Goal: Find contact information: Find contact information

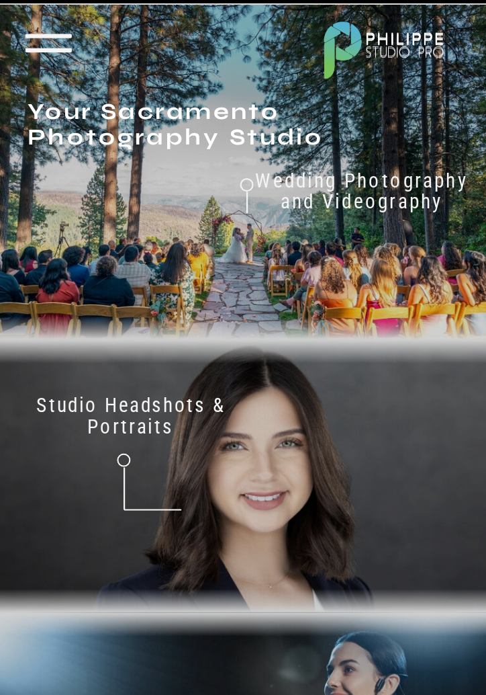
click at [296, 300] on h2 "Don't just take our word for it" at bounding box center [301, 232] width 386 height 149
click at [65, 40] on icon at bounding box center [48, 43] width 61 height 61
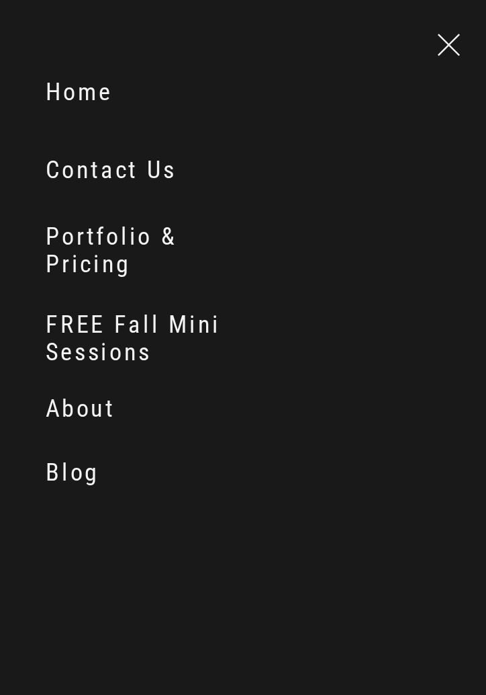
click at [92, 165] on nav "Contact Us" at bounding box center [148, 170] width 205 height 26
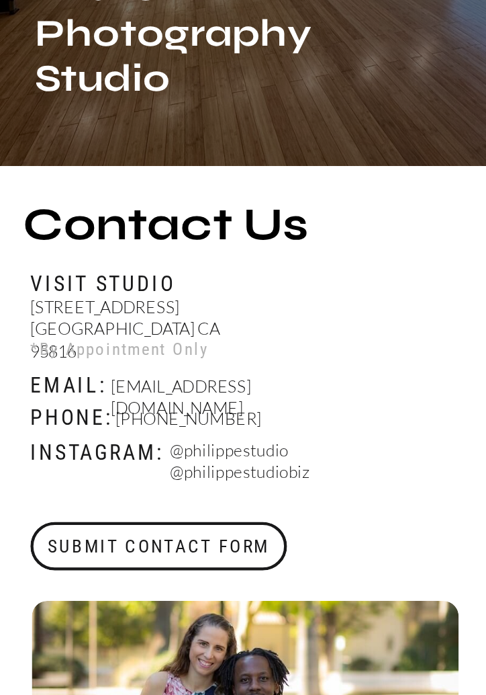
scroll to position [570, 0]
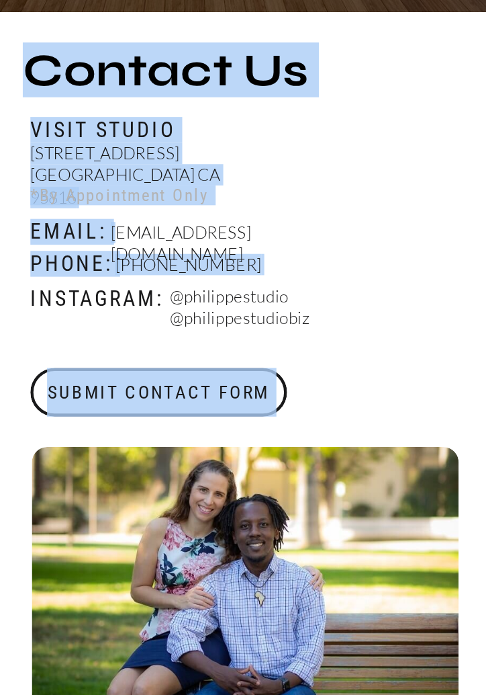
drag, startPoint x: 343, startPoint y: 236, endPoint x: 128, endPoint y: 241, distance: 214.4
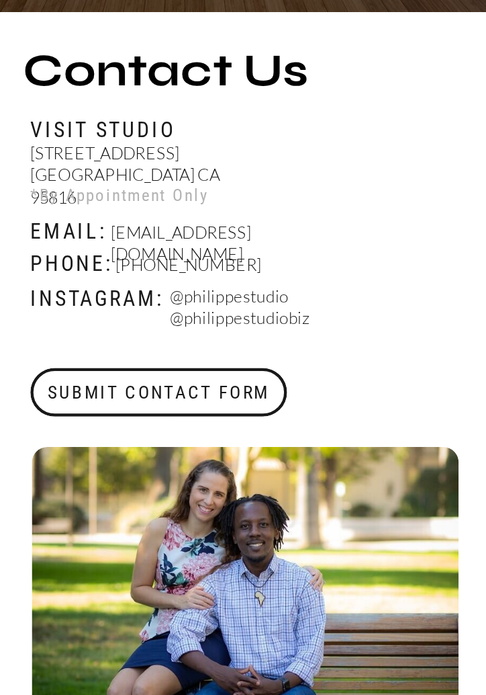
drag, startPoint x: 345, startPoint y: 237, endPoint x: 162, endPoint y: 245, distance: 182.9
drag, startPoint x: 114, startPoint y: 236, endPoint x: 341, endPoint y: 226, distance: 227.3
click at [341, 226] on p "Booking@philippestudiopro.com" at bounding box center [226, 231] width 231 height 19
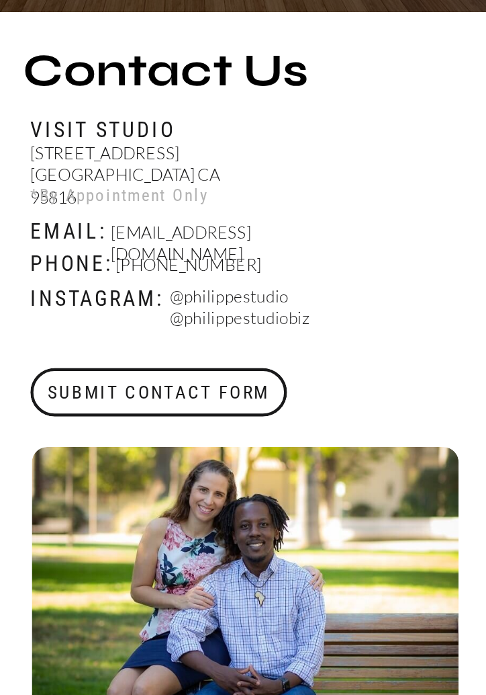
copy p "Booking@philippestudiopro.com"
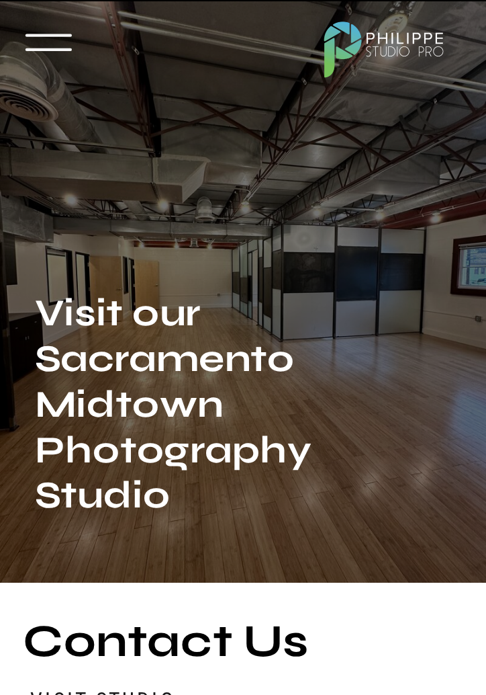
click at [56, 29] on icon at bounding box center [48, 42] width 61 height 61
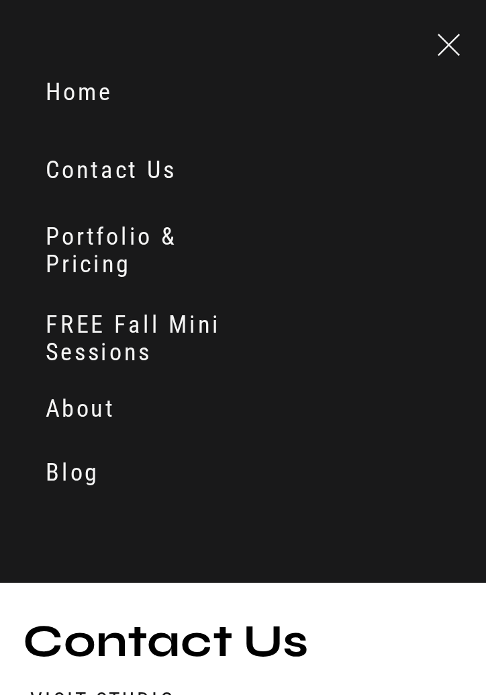
click at [89, 413] on nav "About" at bounding box center [123, 408] width 155 height 26
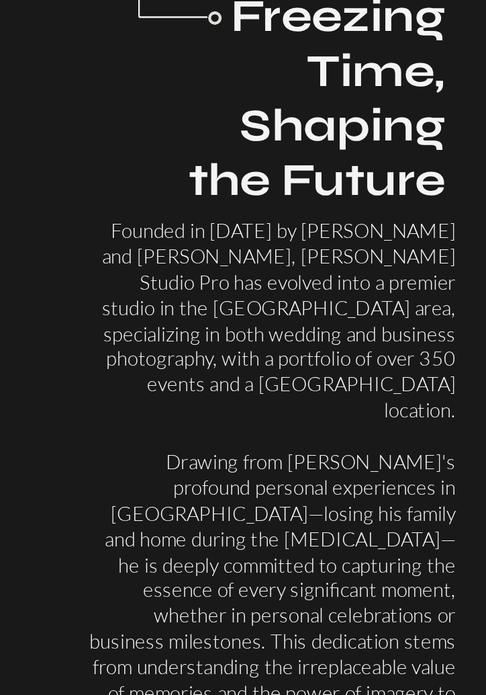
scroll to position [890, 0]
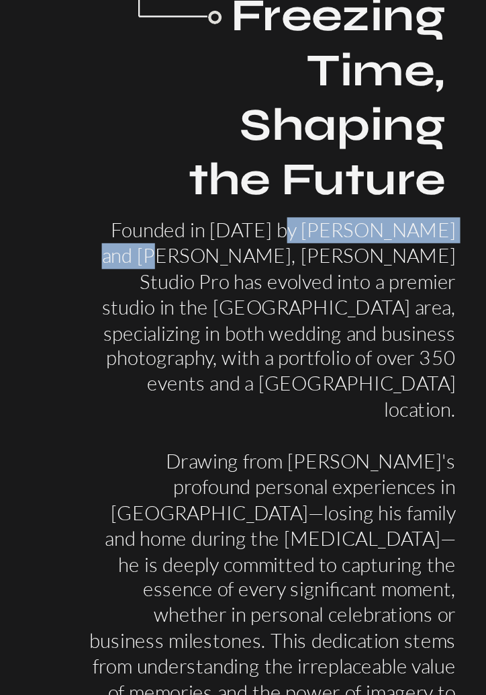
drag, startPoint x: 269, startPoint y: 229, endPoint x: 450, endPoint y: 232, distance: 180.8
click at [450, 232] on p "Founded in 2014 by Philippe and Christine, Philippe Studio Pro has evolved into…" at bounding box center [272, 407] width 368 height 380
copy p "Philippe and Christine"
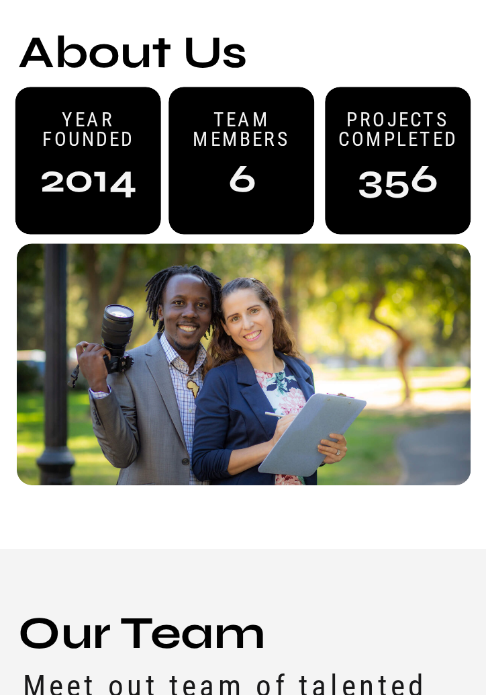
scroll to position [1948, 0]
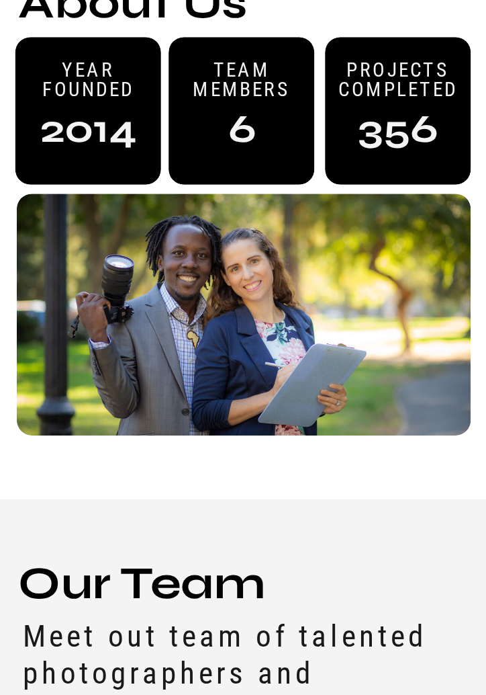
click at [403, 255] on div at bounding box center [244, 315] width 454 height 242
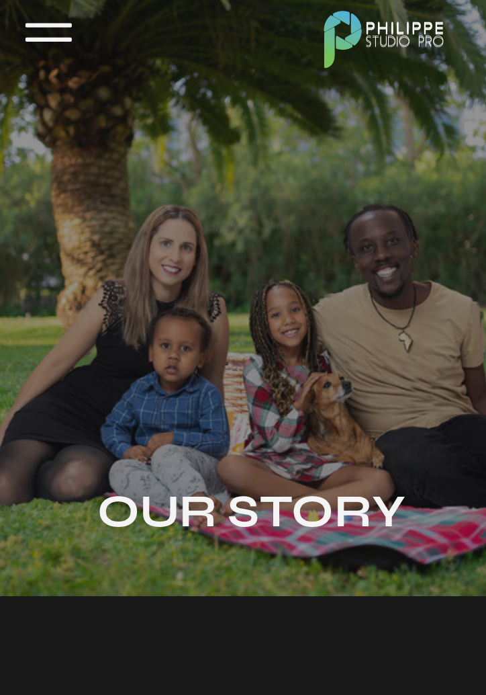
scroll to position [0, 0]
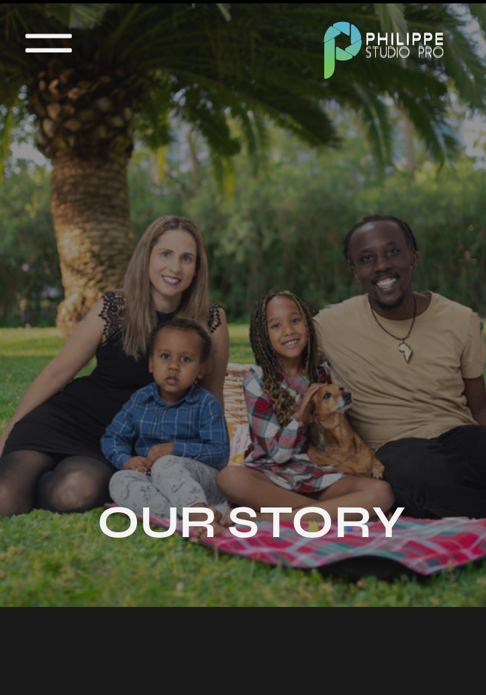
click at [48, 46] on icon at bounding box center [48, 43] width 61 height 61
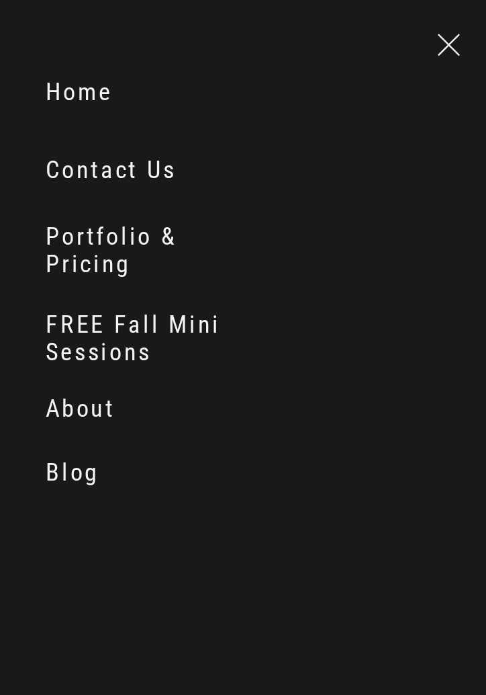
click at [71, 96] on nav "Home" at bounding box center [123, 92] width 155 height 26
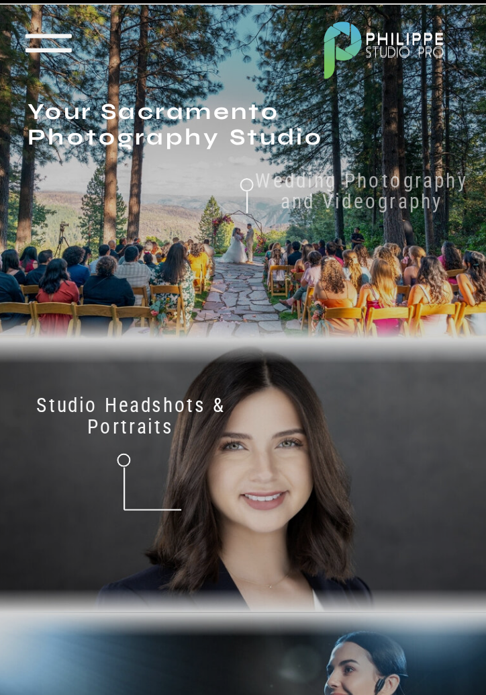
click at [353, 207] on nav "Wedding Photography and Videography" at bounding box center [361, 209] width 225 height 79
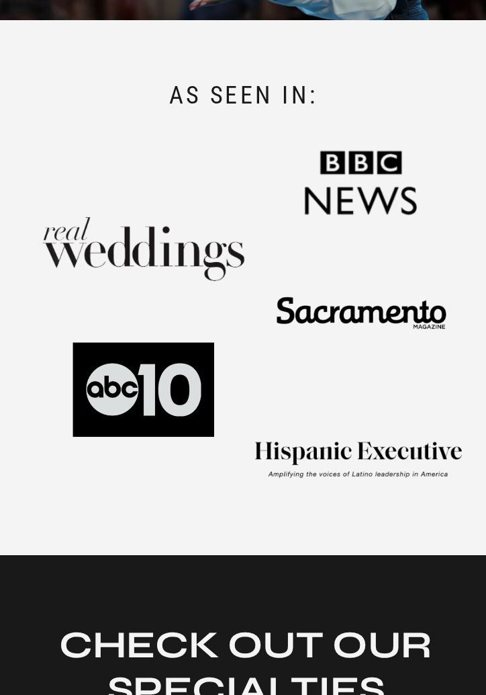
scroll to position [900, 0]
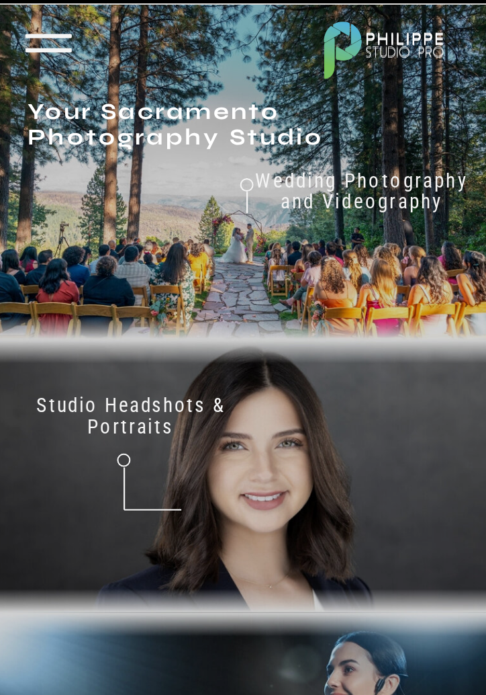
drag, startPoint x: 489, startPoint y: 75, endPoint x: 476, endPoint y: 73, distance: 12.9
click at [48, 28] on icon at bounding box center [48, 43] width 61 height 61
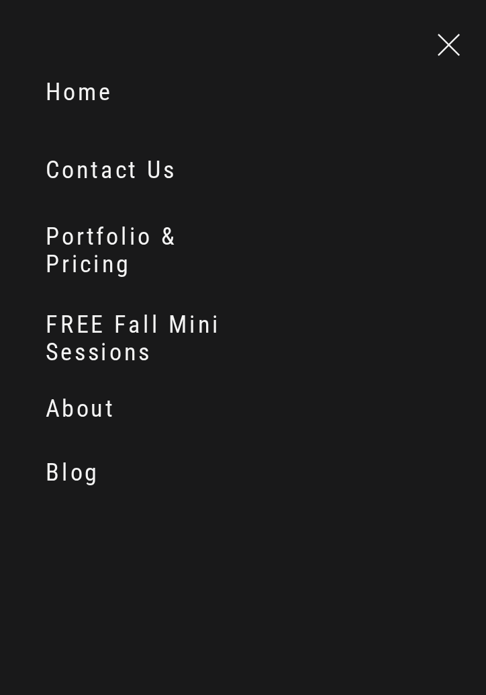
click at [90, 175] on nav "Contact Us" at bounding box center [148, 170] width 205 height 26
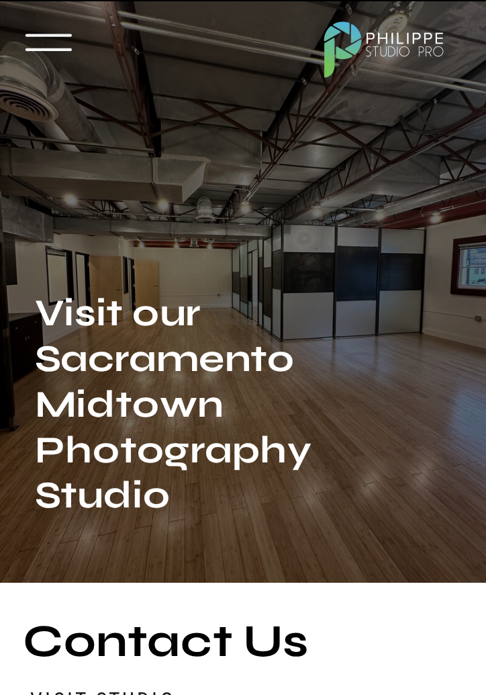
drag, startPoint x: 486, startPoint y: 77, endPoint x: 472, endPoint y: 196, distance: 119.1
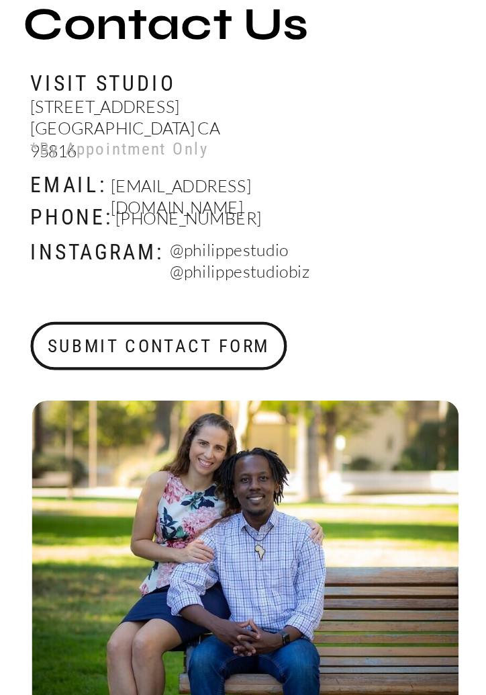
scroll to position [574, 0]
